Goal: Task Accomplishment & Management: Complete application form

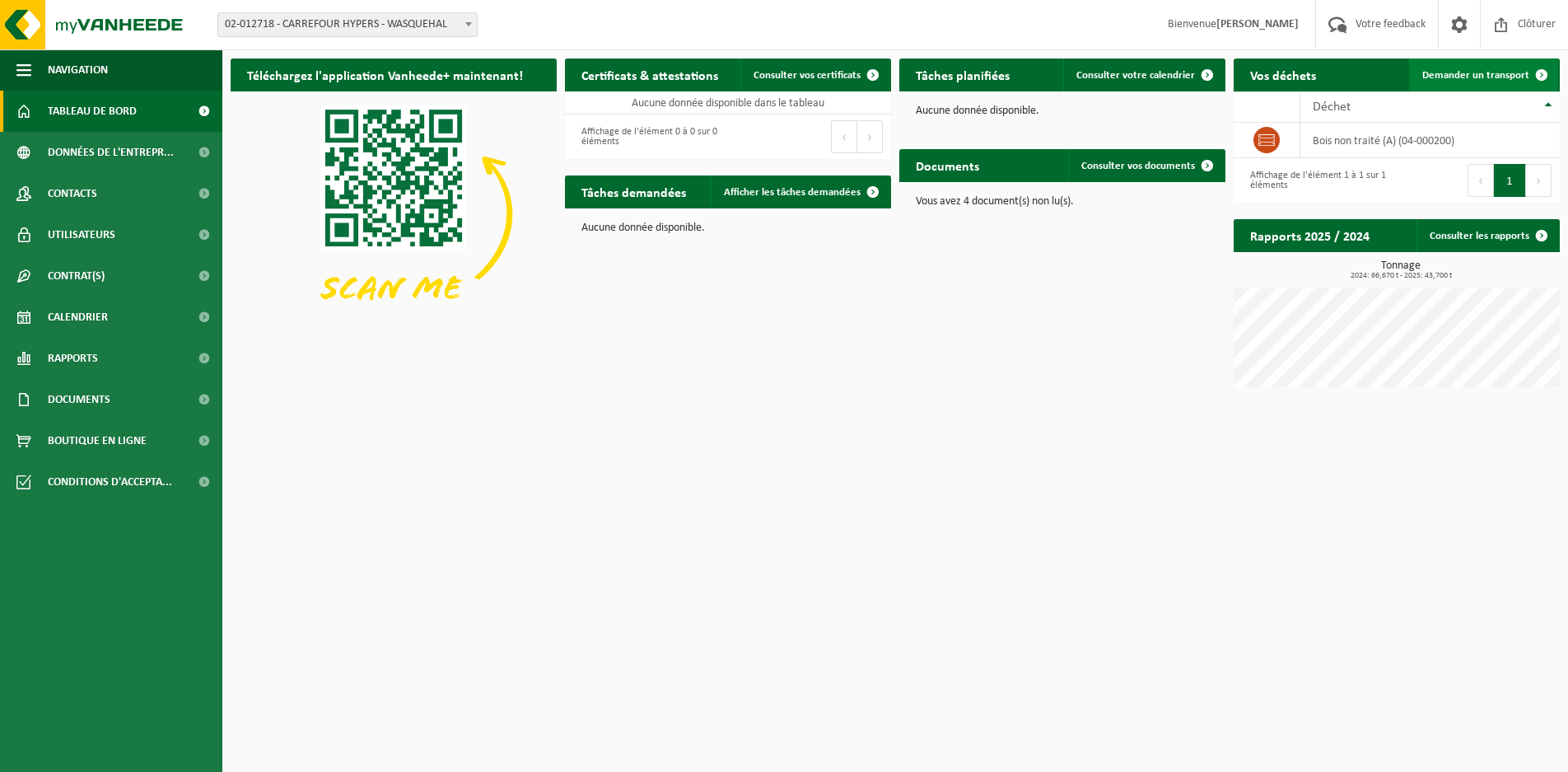
click at [1455, 76] on span "Demander un transport" at bounding box center [1476, 75] width 108 height 11
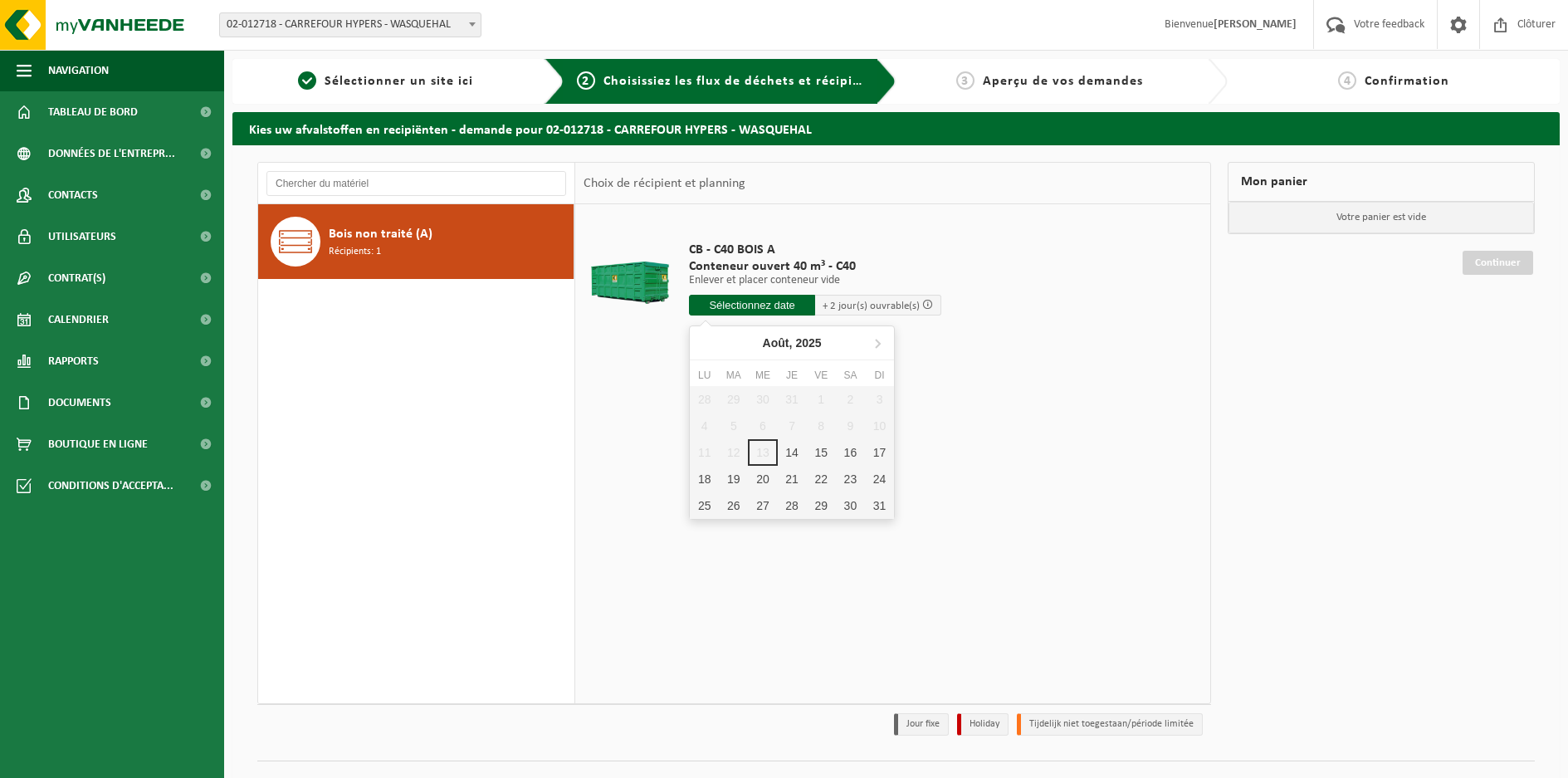
click at [777, 305] on input "text" at bounding box center [752, 305] width 126 height 20
click at [713, 480] on div "18" at bounding box center [705, 478] width 29 height 26
type input "à partir de 2025-08-18"
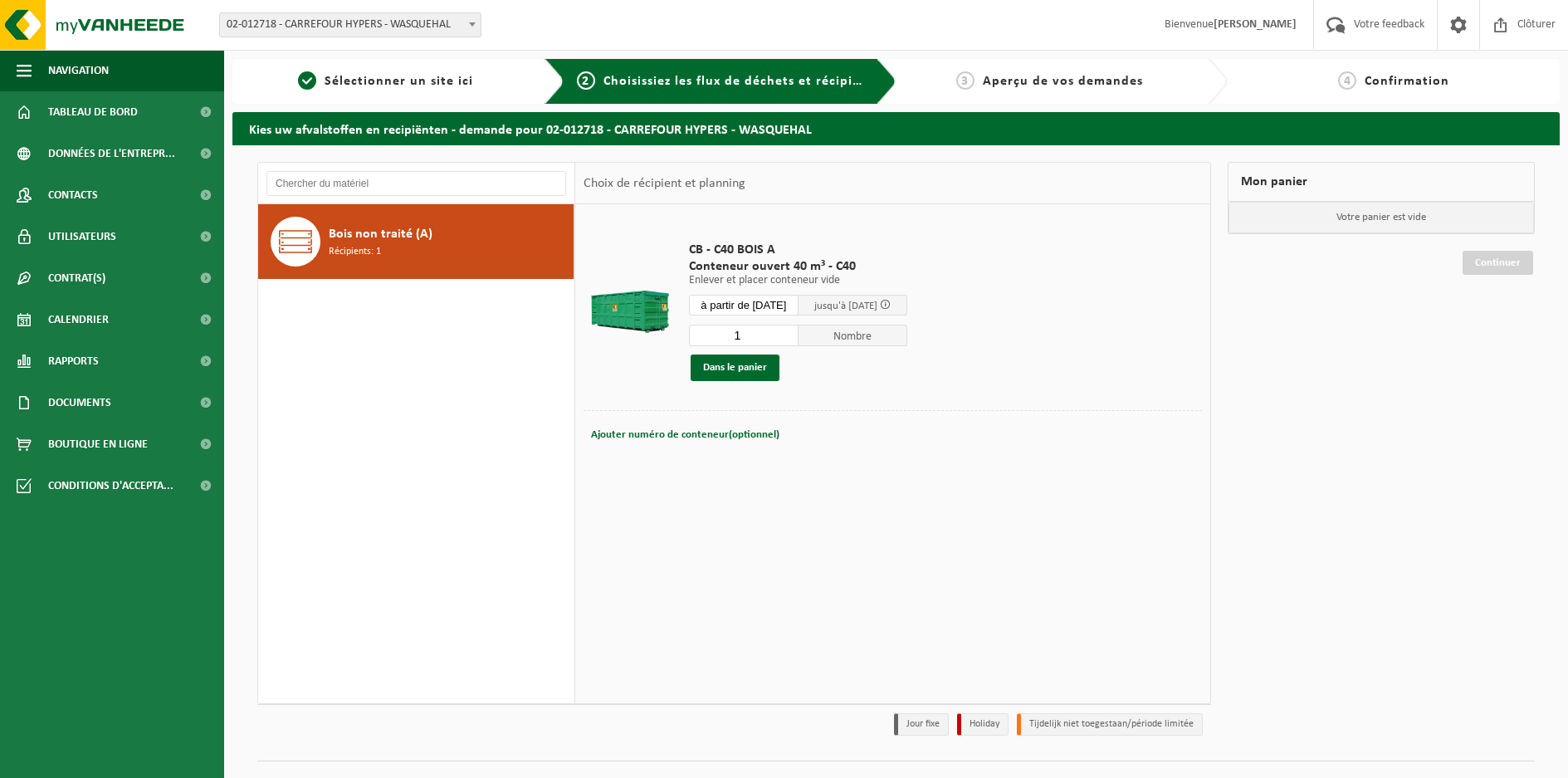
click at [705, 459] on td "Ajouter numéro de conteneur(optionnel) Annuler" at bounding box center [893, 438] width 619 height 58
click at [798, 437] on div "Ajouter numéro de conteneur(optionnel) Annuler" at bounding box center [892, 435] width 610 height 23
click at [780, 431] on div "Ajouter numéro de conteneur(optionnel) Annuler" at bounding box center [892, 435] width 610 height 23
click at [630, 459] on td "Ajouter numéro de conteneur(optionnel) Annuler" at bounding box center [893, 438] width 619 height 58
click at [791, 430] on div "Ajouter numéro de conteneur(optionnel) Annuler" at bounding box center [892, 435] width 610 height 23
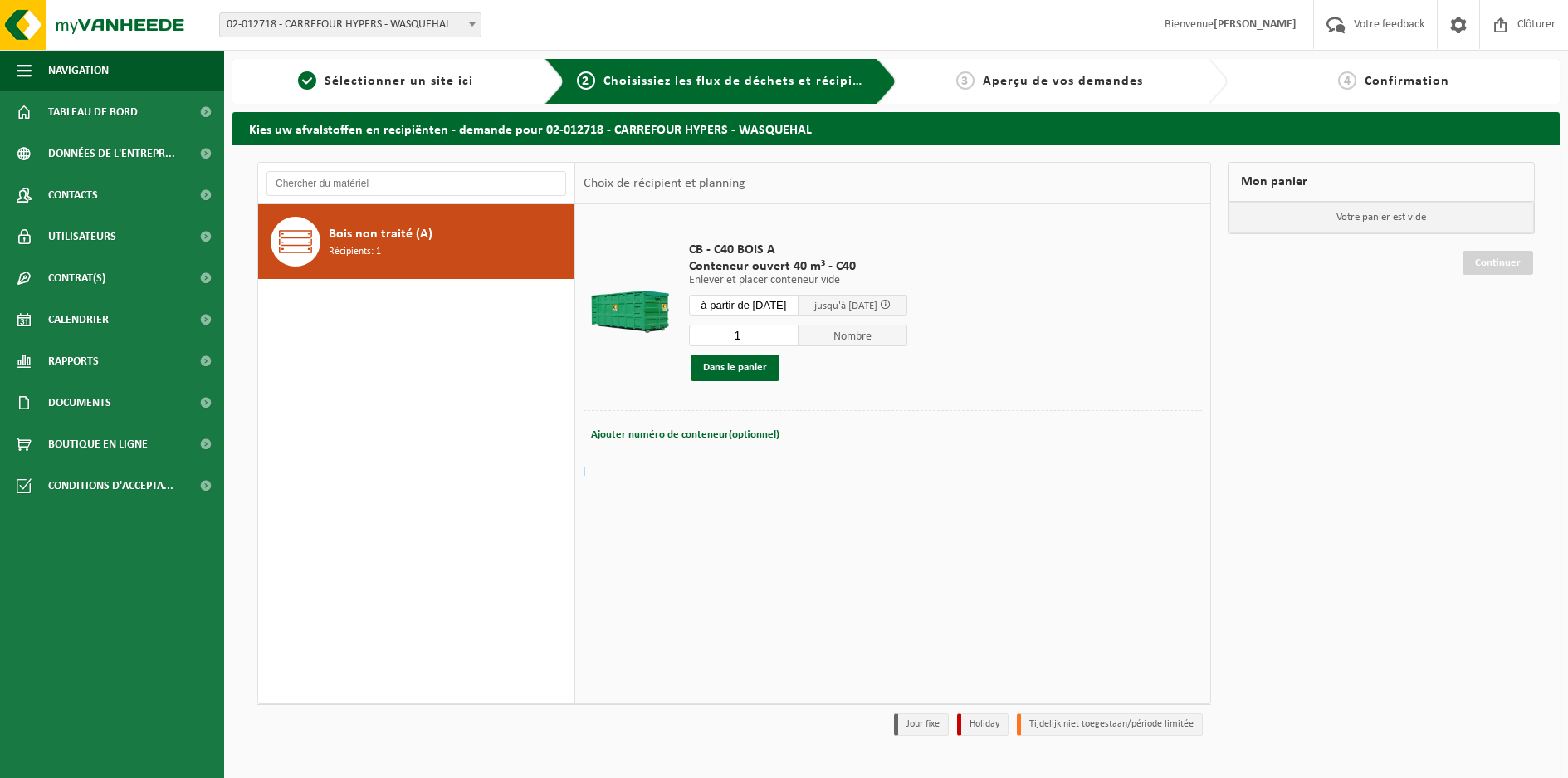
click at [792, 430] on div "Ajouter numéro de conteneur(optionnel) Annuler" at bounding box center [892, 435] width 610 height 23
click at [752, 366] on button "Dans le panier" at bounding box center [734, 367] width 89 height 26
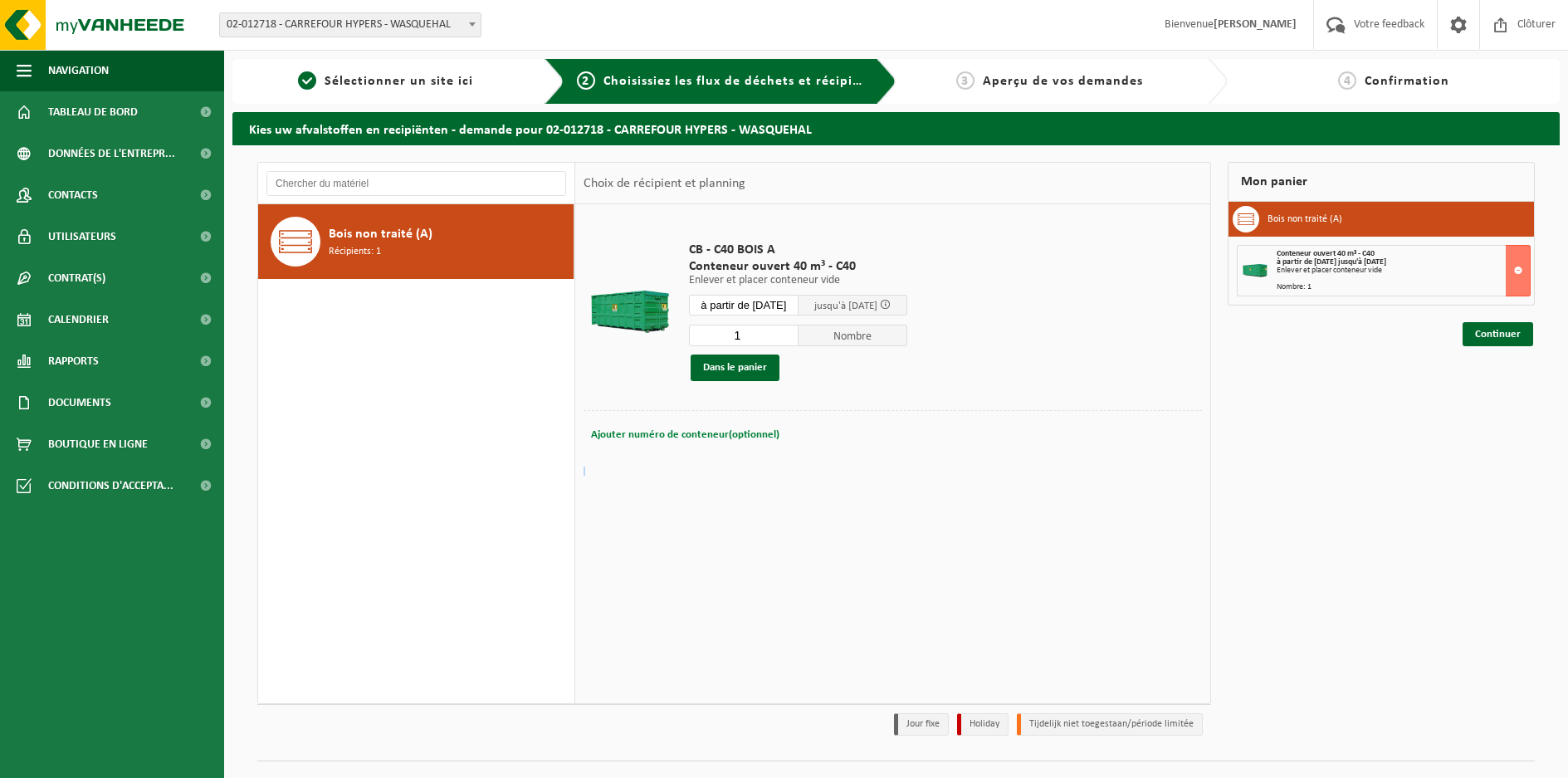
click at [729, 430] on span "Ajouter numéro de conteneur(optionnel)" at bounding box center [684, 434] width 188 height 11
type input "entre 07h et 10h30"
click at [1478, 341] on link "Continuer" at bounding box center [1498, 334] width 70 height 24
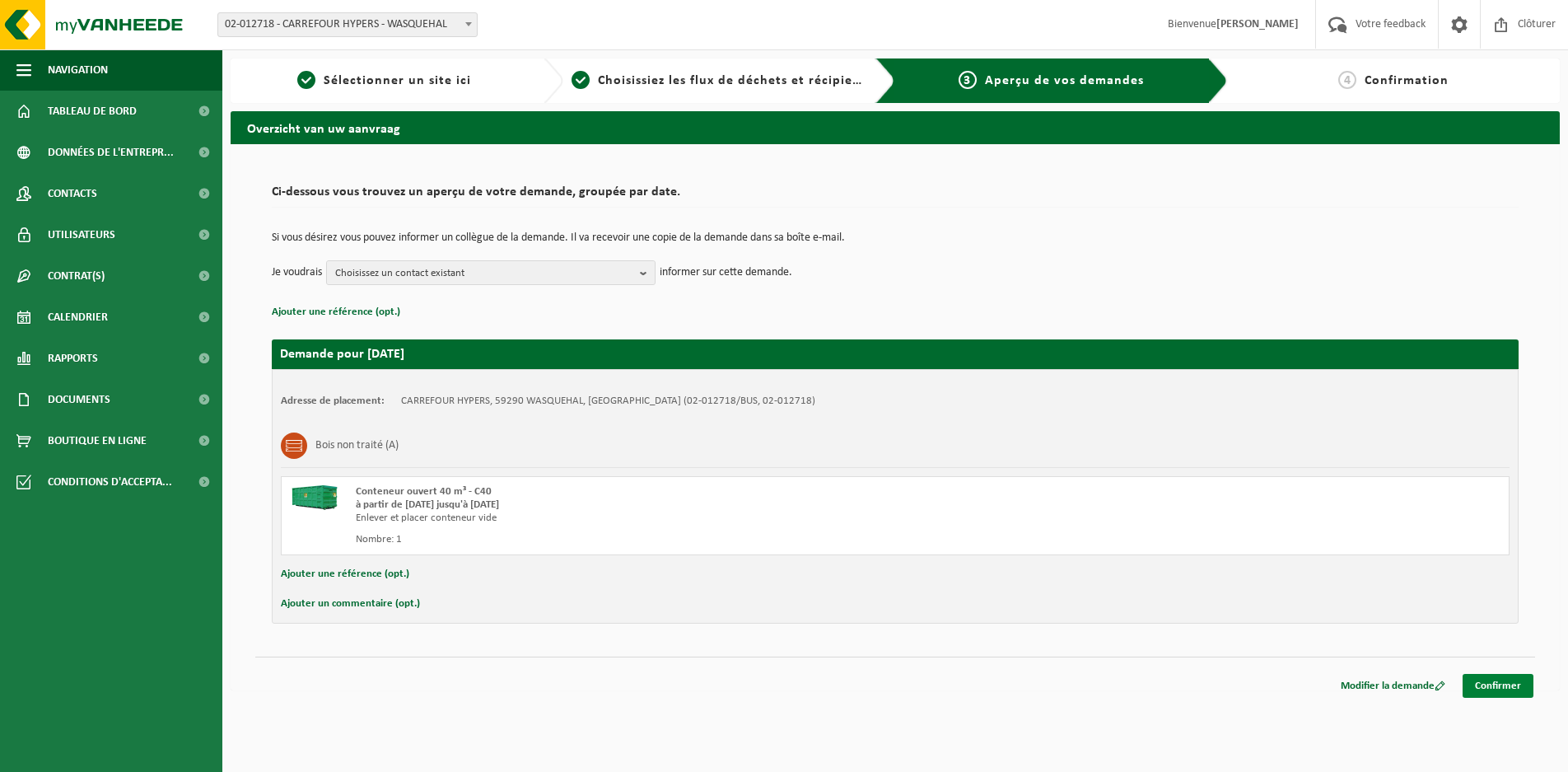
click at [1509, 687] on link "Confirmer" at bounding box center [1497, 686] width 71 height 24
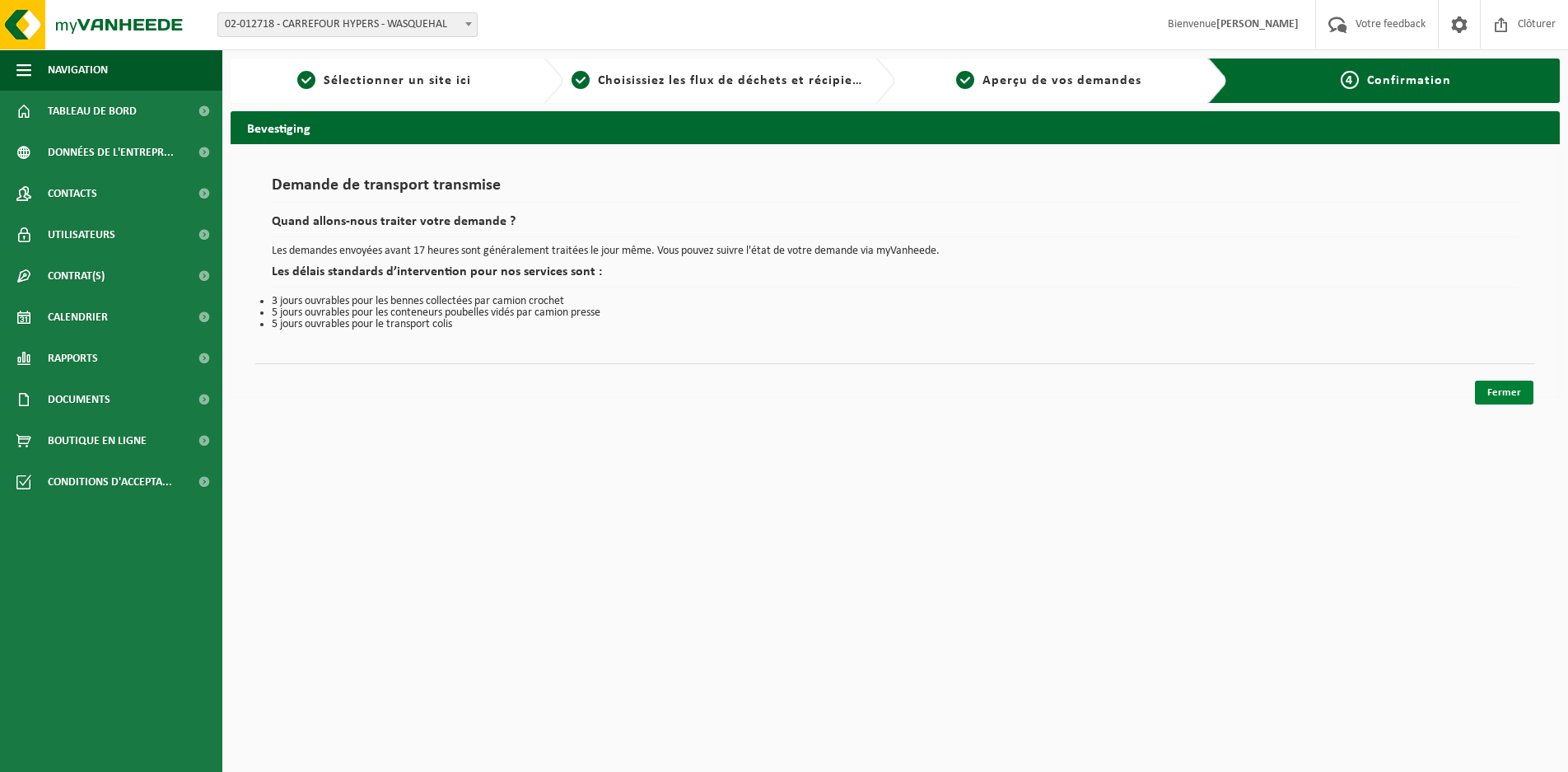
click at [1514, 394] on link "Fermer" at bounding box center [1504, 392] width 58 height 24
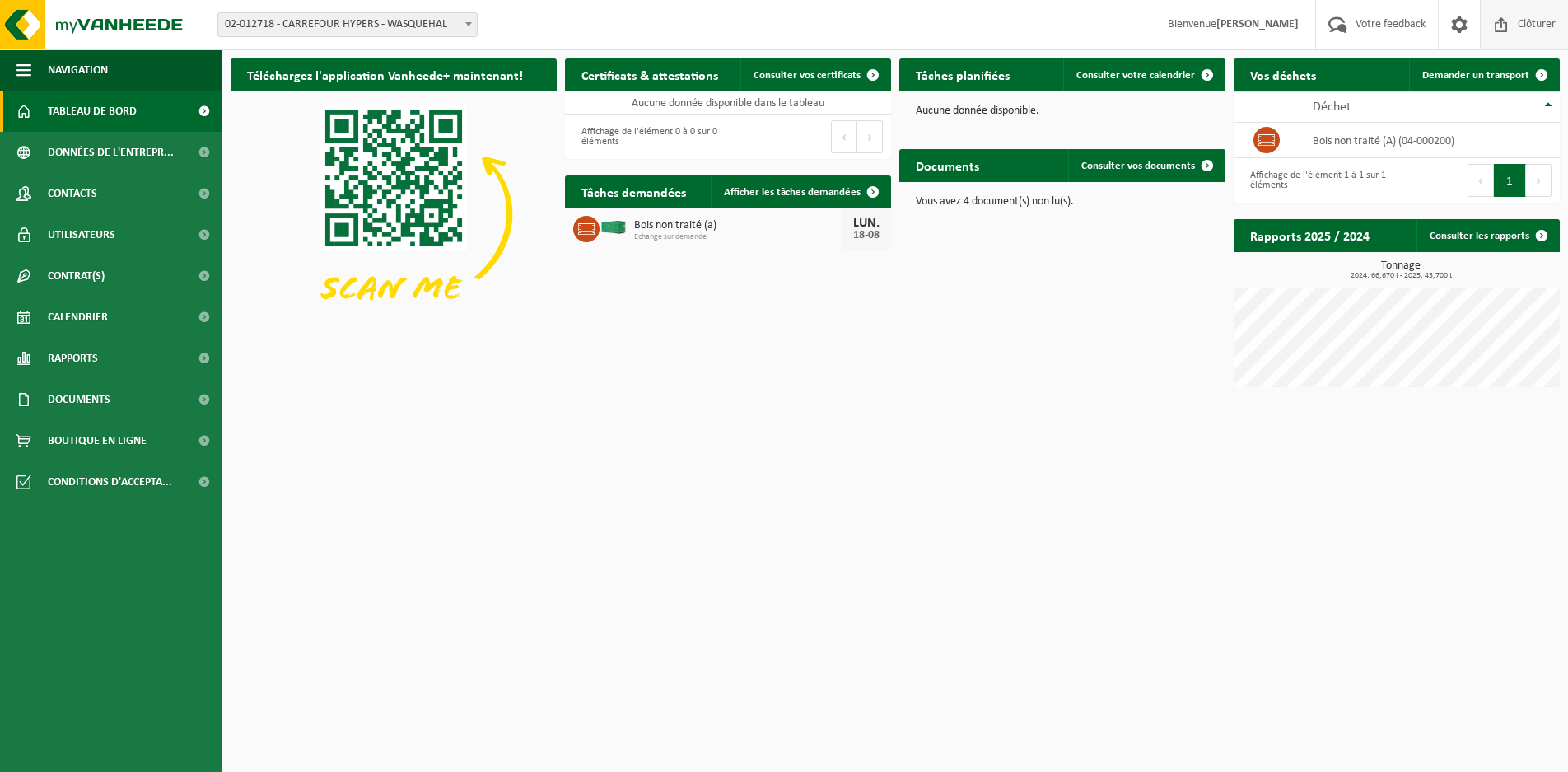
click at [1522, 26] on span "Clôturer" at bounding box center [1537, 24] width 46 height 48
